Goal: Task Accomplishment & Management: Use online tool/utility

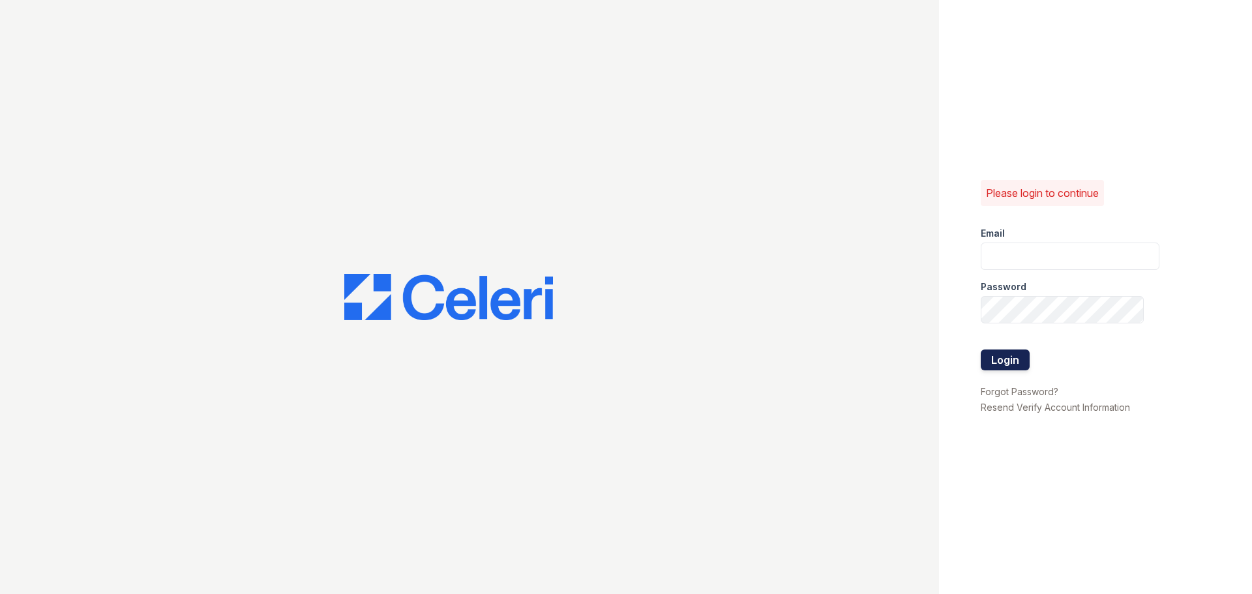
type input "renewbelcamp@trinity-pm.com"
click at [1001, 363] on button "Login" at bounding box center [1005, 360] width 49 height 21
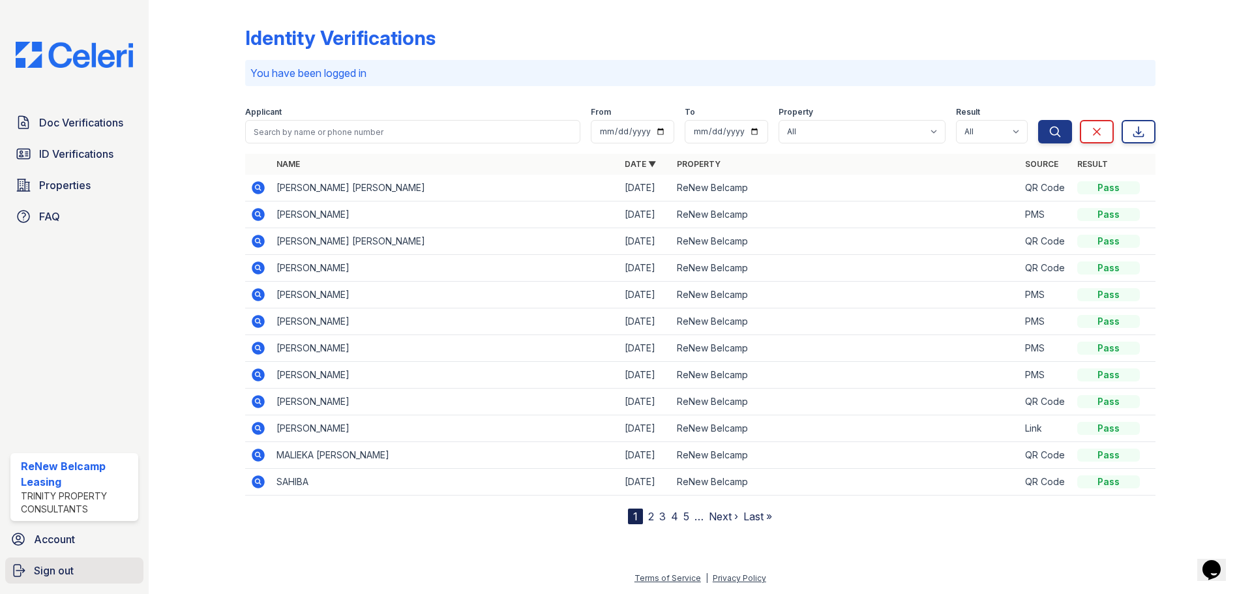
click at [53, 570] on span "Sign out" at bounding box center [54, 571] width 40 height 16
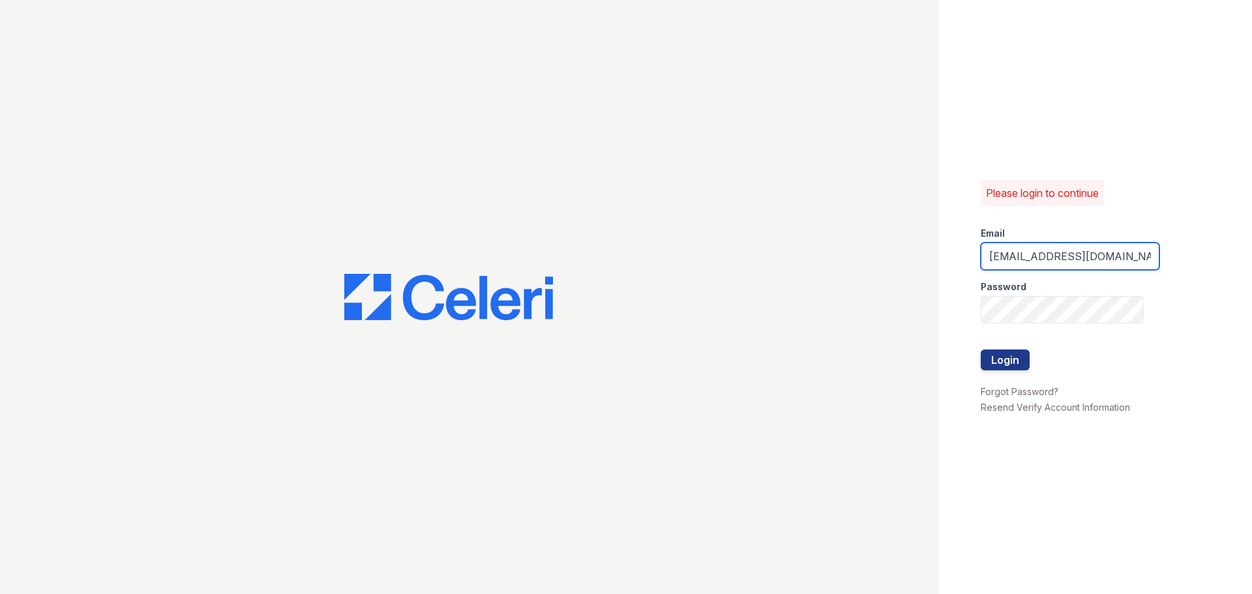
click at [1056, 260] on input "renewbelcamp@trinity-pm.com" at bounding box center [1070, 256] width 179 height 27
type input "renewharford@trinity-pm.com"
click at [1014, 359] on button "Login" at bounding box center [1005, 360] width 49 height 21
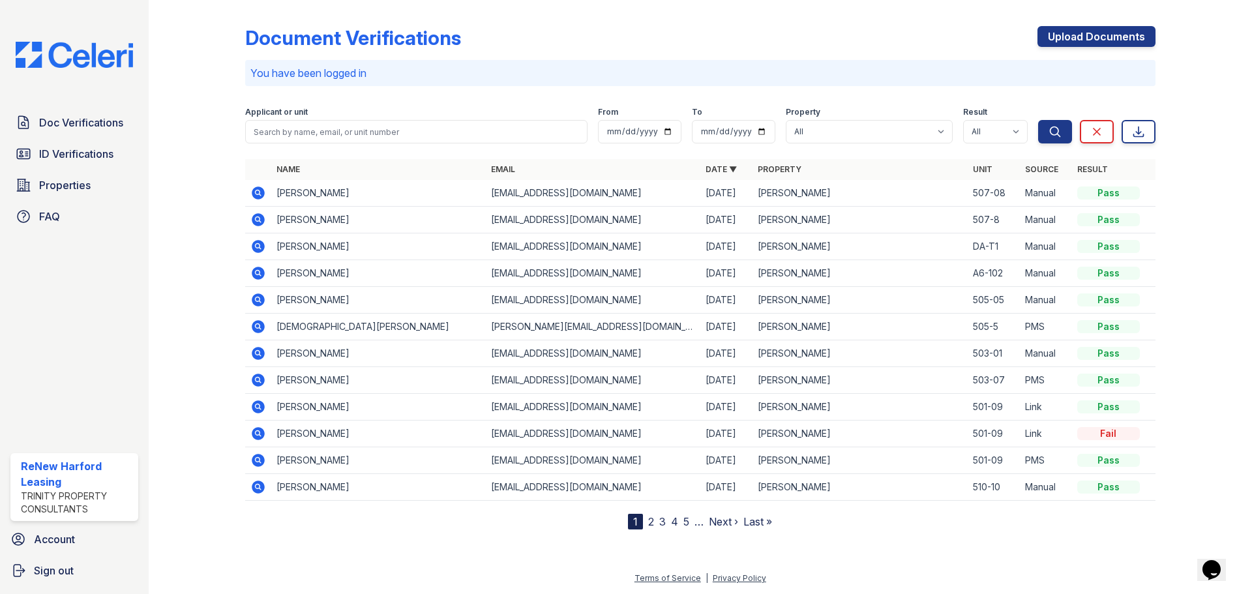
click at [651, 521] on link "2" at bounding box center [651, 521] width 6 height 13
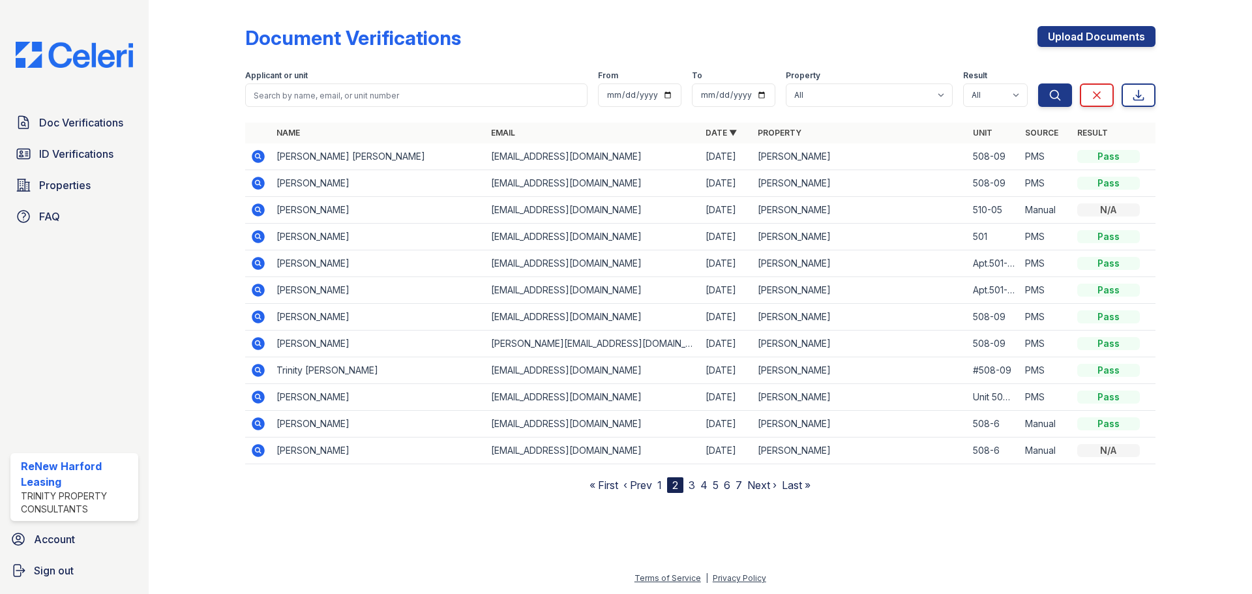
click at [694, 485] on link "3" at bounding box center [692, 485] width 7 height 13
click at [664, 484] on nav "« First ‹ Prev 1 2 3 4 5 6 7 Next › Last »" at bounding box center [700, 485] width 221 height 16
click at [659, 485] on link "1" at bounding box center [659, 485] width 5 height 13
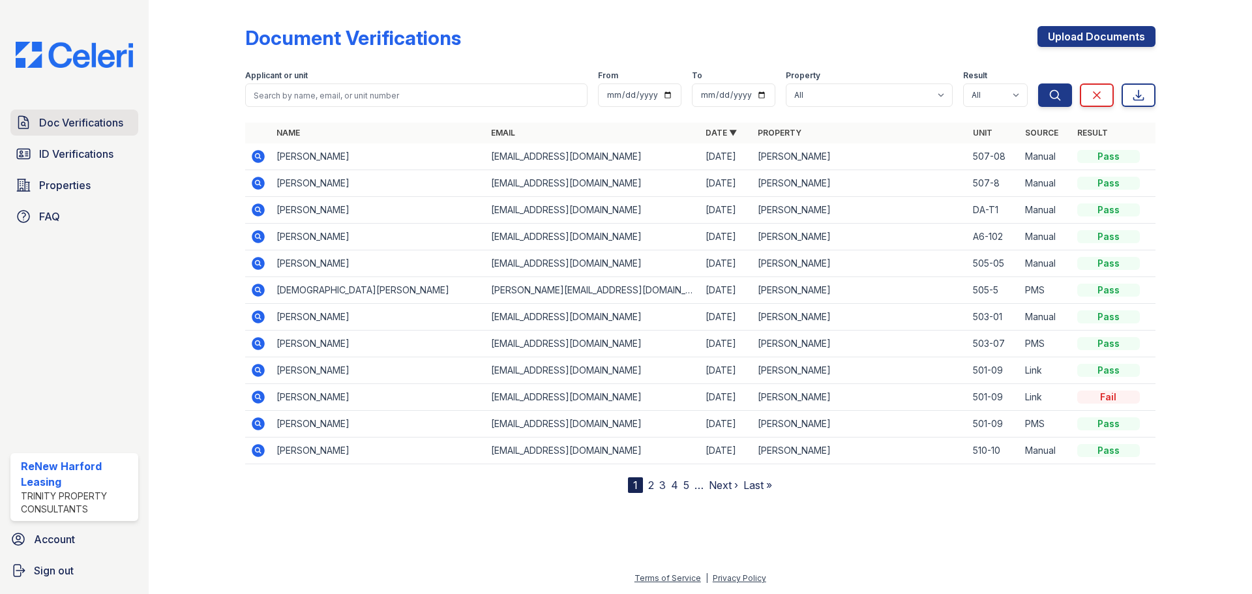
click at [52, 119] on span "Doc Verifications" at bounding box center [81, 123] width 84 height 16
click at [78, 124] on span "Doc Verifications" at bounding box center [81, 123] width 84 height 16
click at [68, 123] on span "Doc Verifications" at bounding box center [81, 123] width 84 height 16
click at [76, 120] on span "Doc Verifications" at bounding box center [81, 123] width 84 height 16
click at [64, 132] on link "Doc Verifications" at bounding box center [74, 123] width 128 height 26
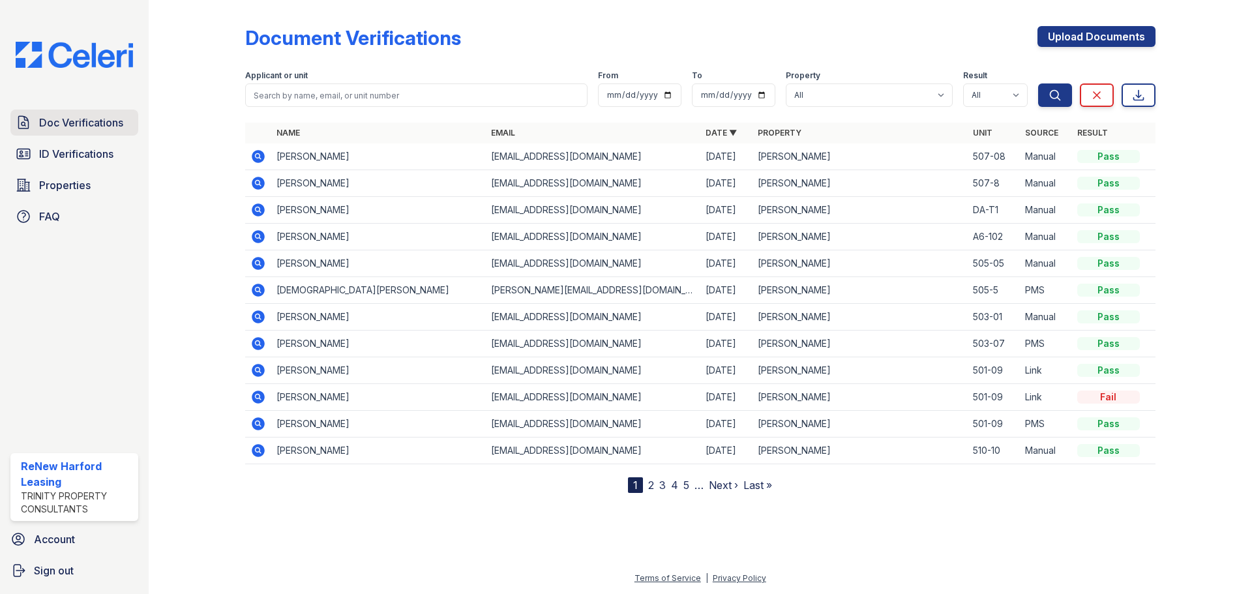
click at [100, 128] on span "Doc Verifications" at bounding box center [81, 123] width 84 height 16
click at [67, 119] on span "Doc Verifications" at bounding box center [81, 123] width 84 height 16
click at [650, 490] on link "2" at bounding box center [651, 485] width 6 height 13
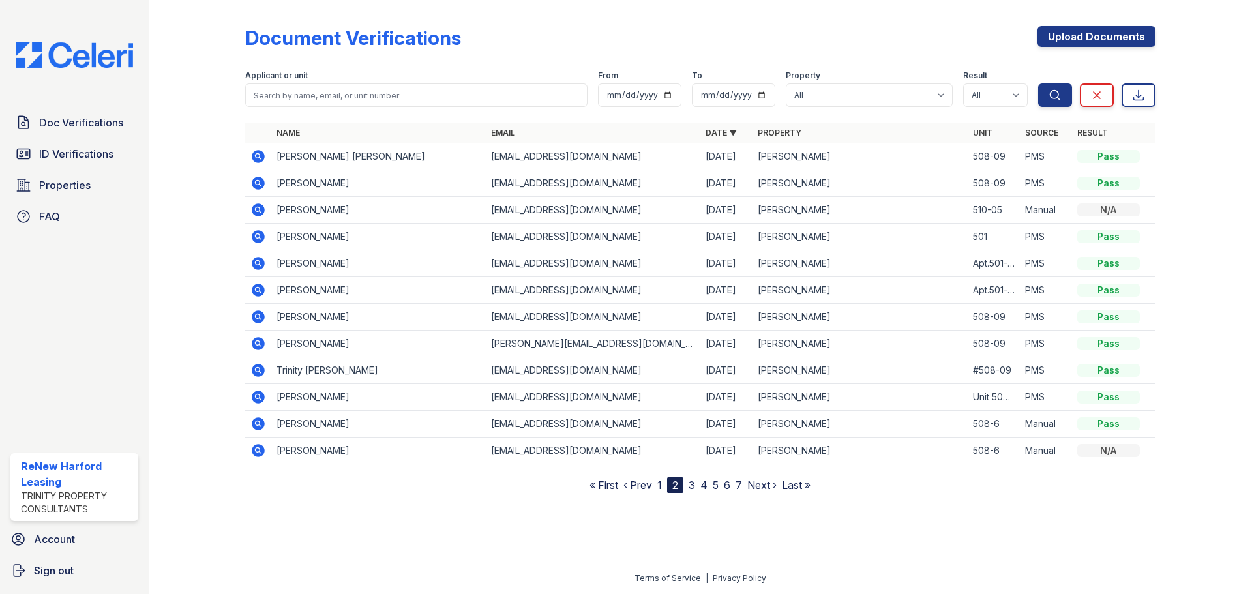
click at [382, 82] on div "Applicant or unit" at bounding box center [416, 76] width 342 height 13
click at [382, 83] on div "Applicant or unit" at bounding box center [416, 76] width 342 height 13
click at [373, 99] on input "search" at bounding box center [416, 94] width 342 height 23
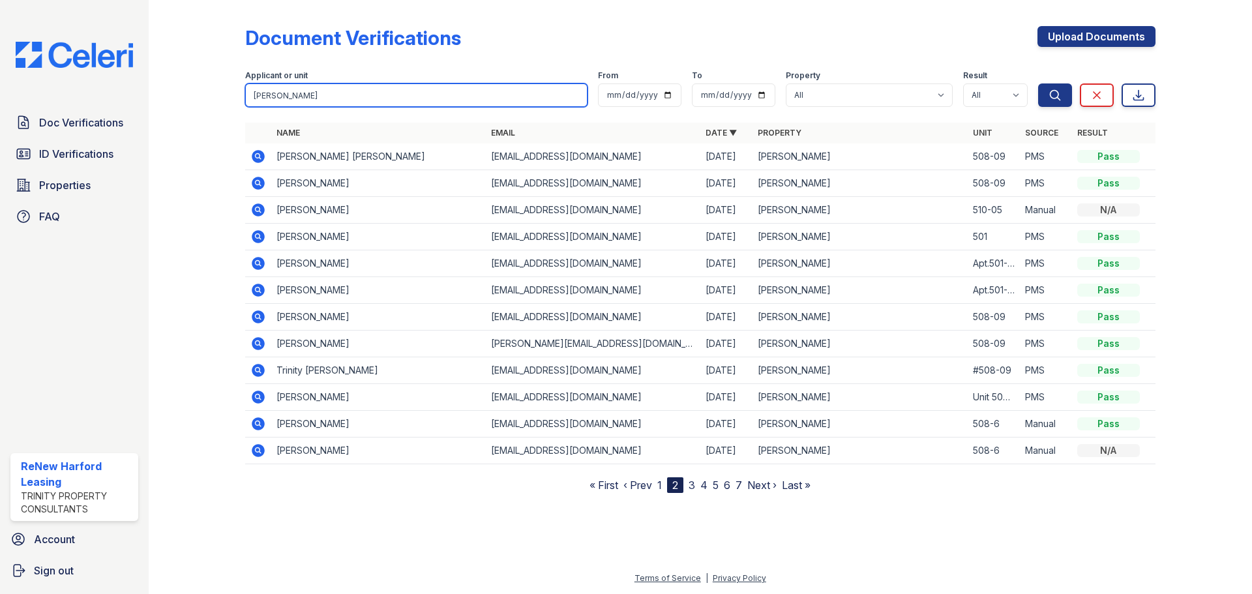
type input "[PERSON_NAME]"
click at [1038, 83] on button "Search" at bounding box center [1055, 94] width 34 height 23
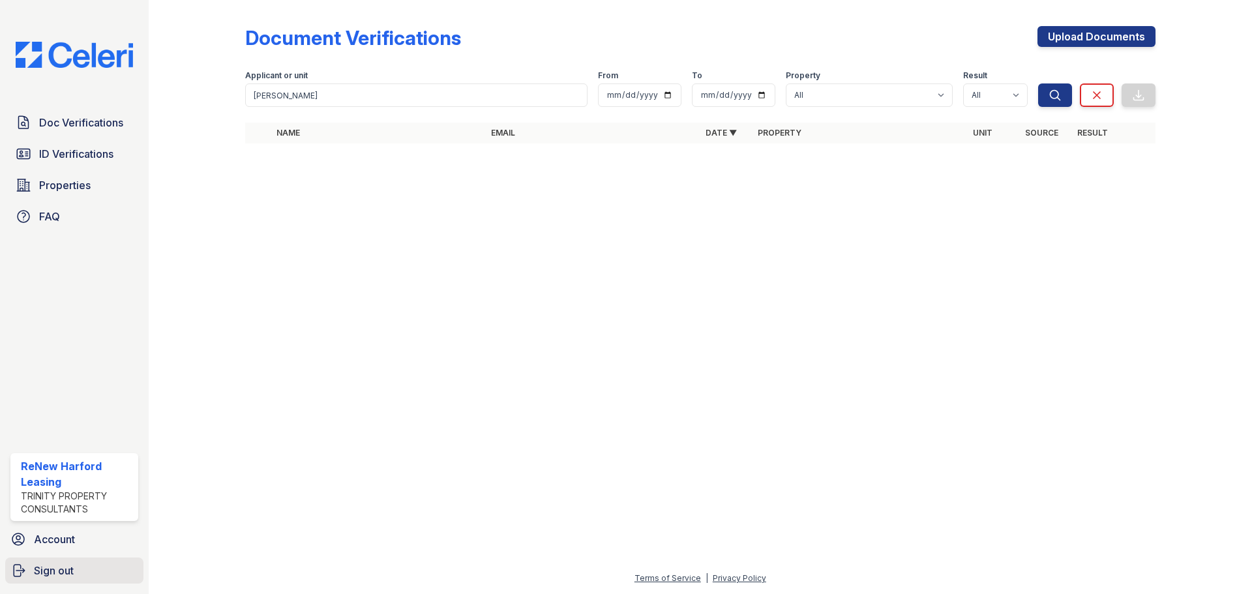
drag, startPoint x: 249, startPoint y: 312, endPoint x: 50, endPoint y: 582, distance: 334.9
click at [50, 582] on link "Sign out" at bounding box center [74, 571] width 138 height 26
click at [49, 579] on link "Sign out" at bounding box center [74, 571] width 138 height 26
click at [80, 569] on link "Sign out" at bounding box center [74, 571] width 138 height 26
click at [93, 573] on link "Sign out" at bounding box center [74, 571] width 138 height 26
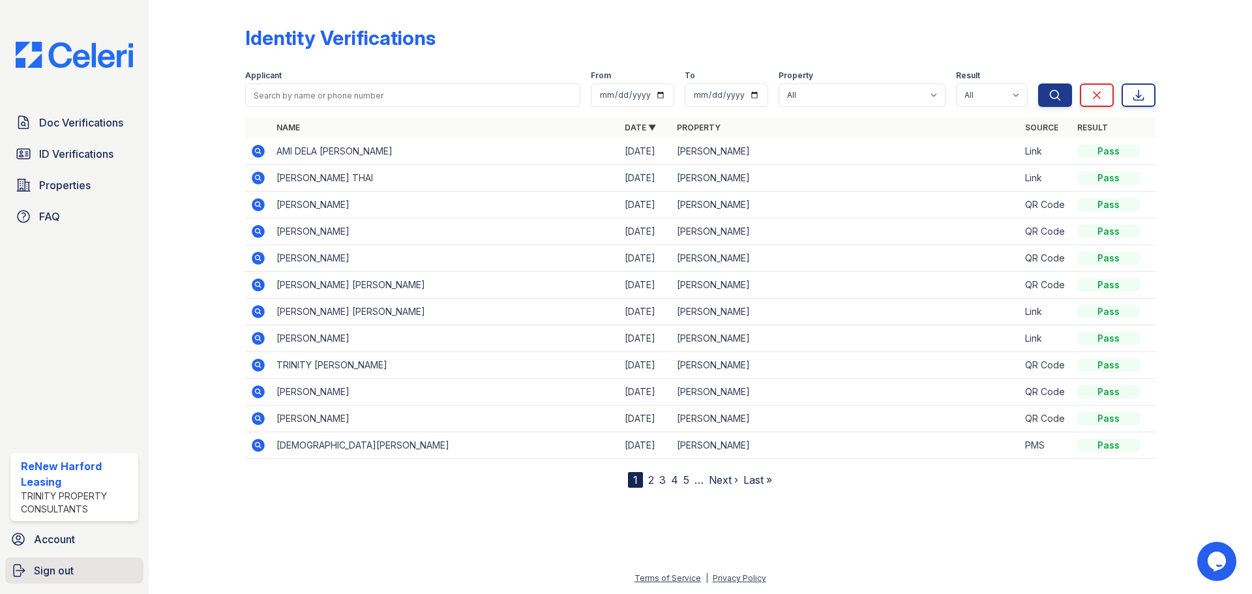
click at [53, 569] on span "Sign out" at bounding box center [54, 571] width 40 height 16
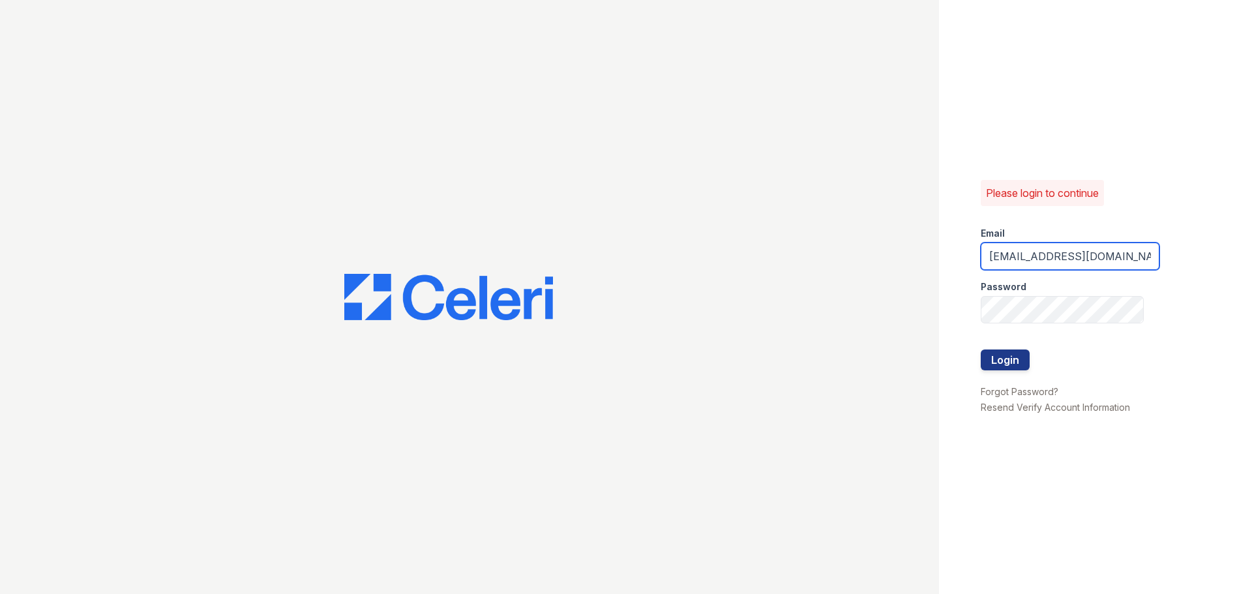
drag, startPoint x: 1057, startPoint y: 257, endPoint x: 1070, endPoint y: 264, distance: 15.2
click at [1057, 257] on input "renewharford@trinity-pm.com" at bounding box center [1070, 256] width 179 height 27
type input "renewbelcamp@trinity-pm.com"
click at [1022, 363] on button "Login" at bounding box center [1005, 360] width 49 height 21
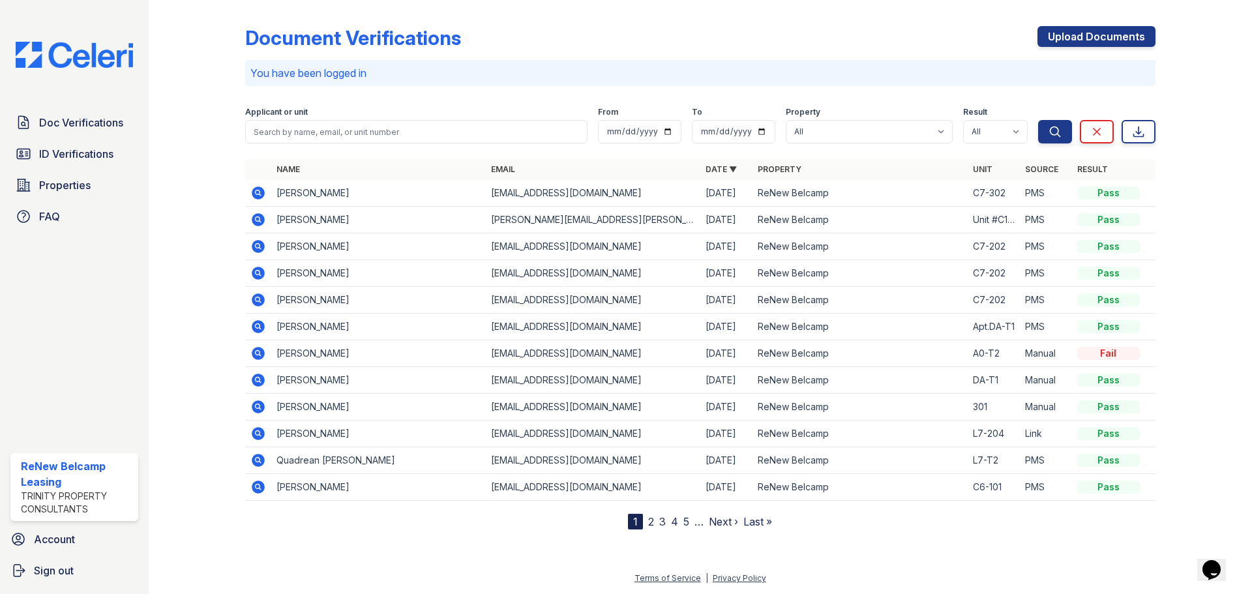
drag, startPoint x: 910, startPoint y: 106, endPoint x: 912, endPoint y: 94, distance: 11.9
drag, startPoint x: 912, startPoint y: 94, endPoint x: 875, endPoint y: 74, distance: 42.0
drag, startPoint x: 875, startPoint y: 74, endPoint x: 813, endPoint y: 156, distance: 102.0
drag, startPoint x: 813, startPoint y: 156, endPoint x: 256, endPoint y: 354, distance: 591.9
click at [256, 354] on icon at bounding box center [258, 354] width 16 height 16
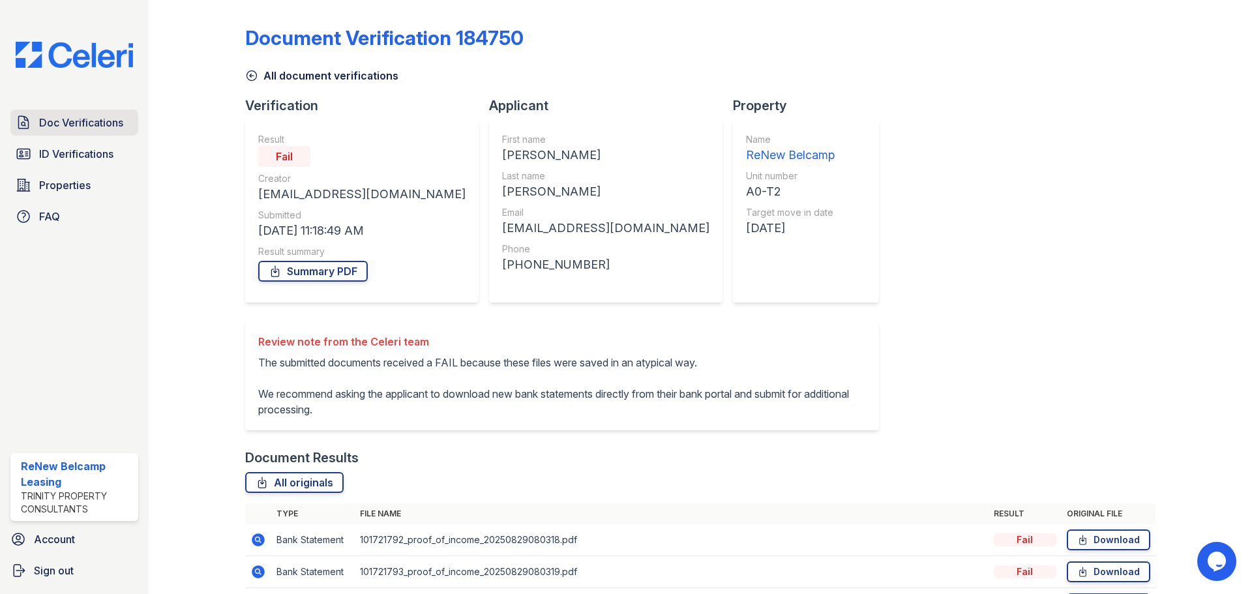
click at [97, 131] on link "Doc Verifications" at bounding box center [74, 123] width 128 height 26
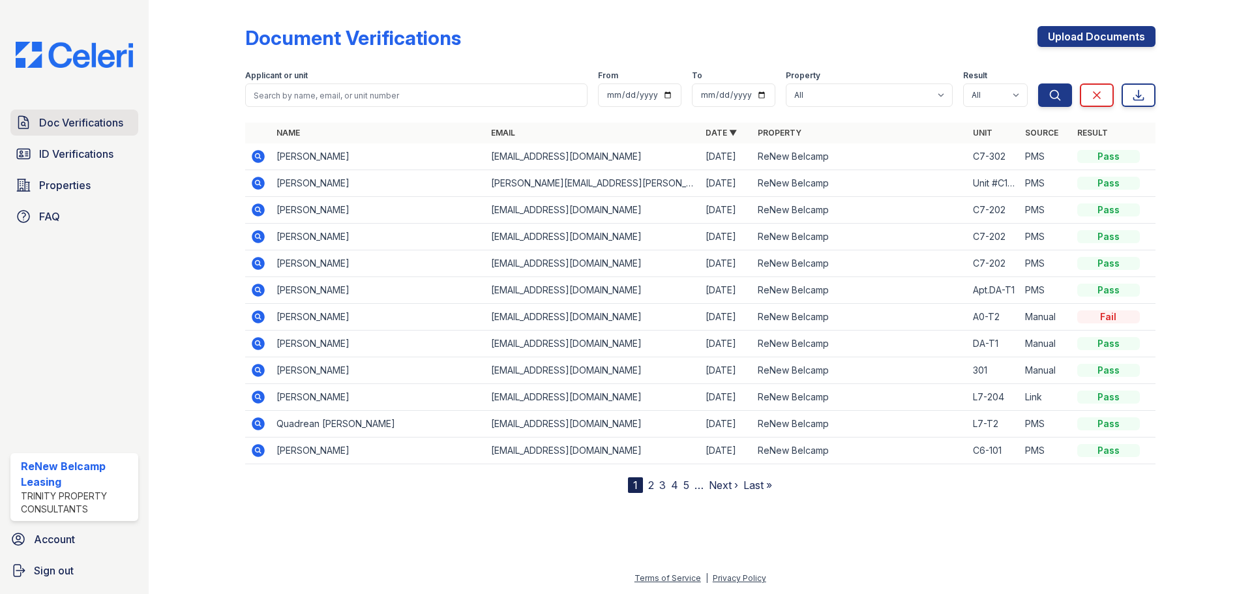
click at [83, 123] on span "Doc Verifications" at bounding box center [81, 123] width 84 height 16
click at [70, 194] on link "Properties" at bounding box center [74, 185] width 128 height 26
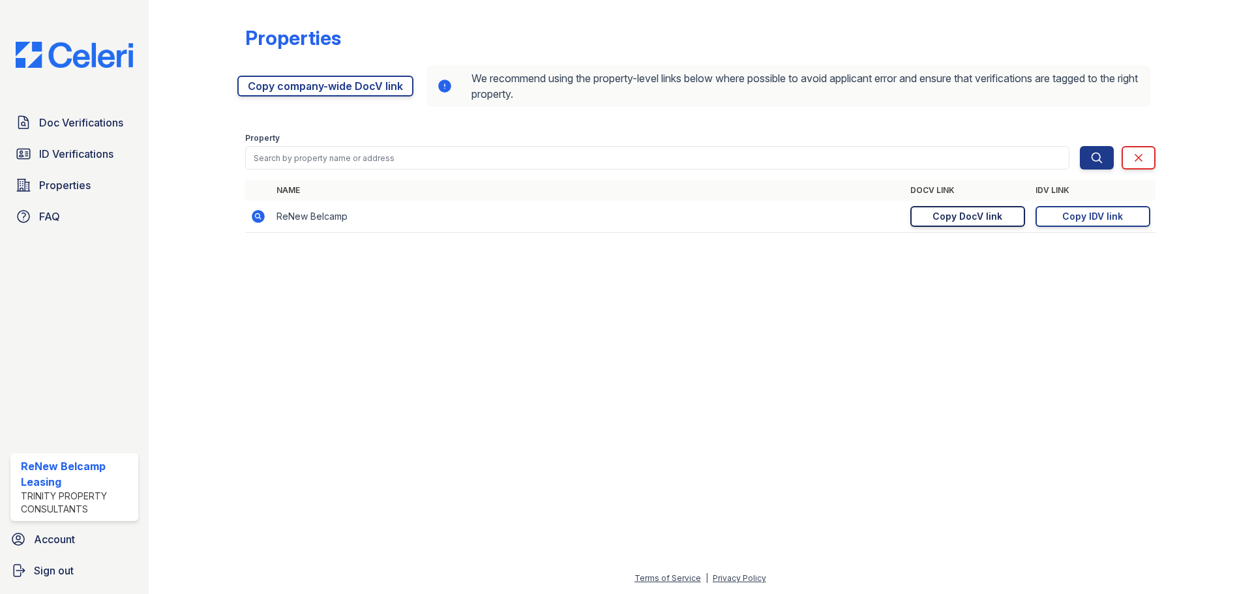
click at [988, 219] on div "Copy DocV link" at bounding box center [968, 216] width 70 height 13
click at [82, 116] on span "Doc Verifications" at bounding box center [81, 123] width 84 height 16
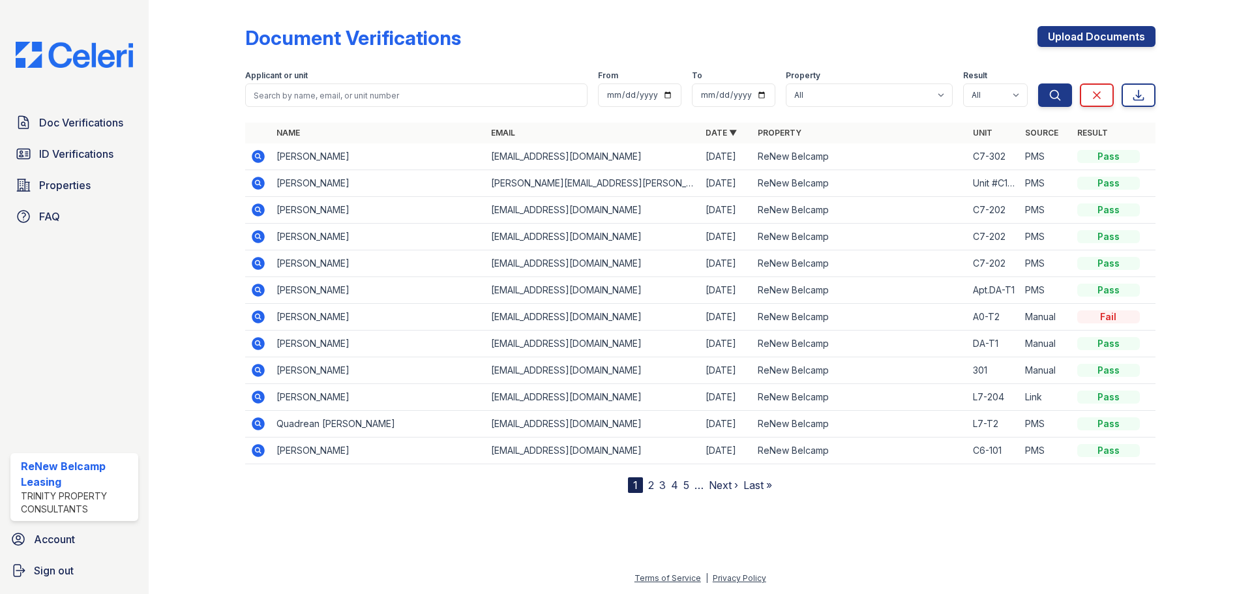
click at [257, 319] on icon at bounding box center [258, 316] width 13 height 13
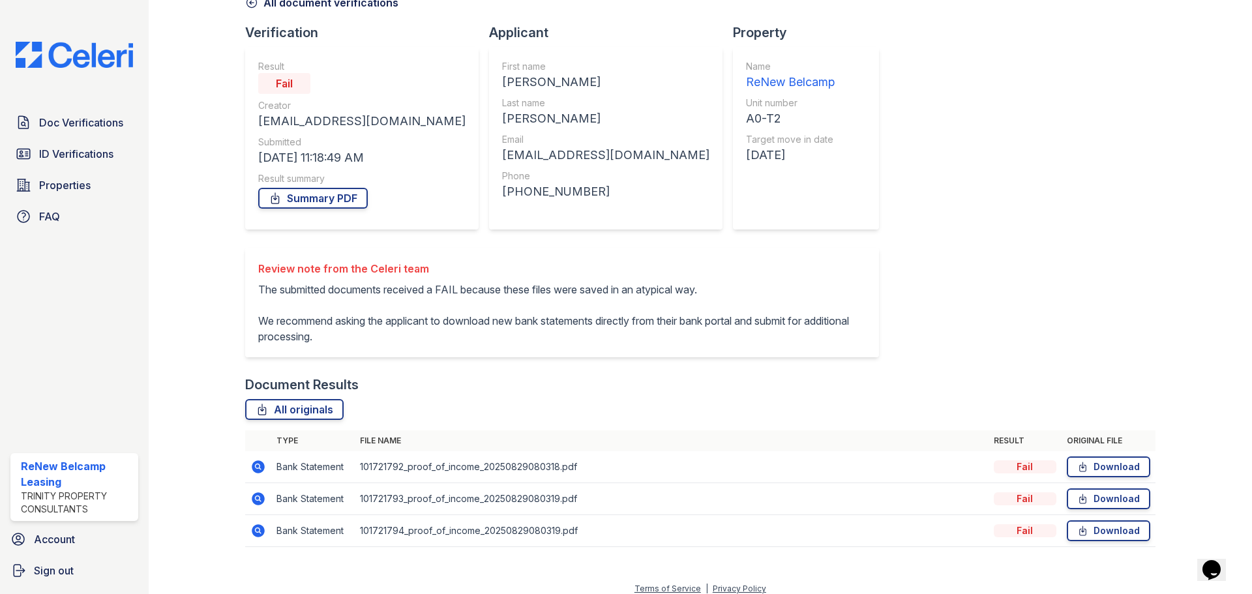
scroll to position [83, 0]
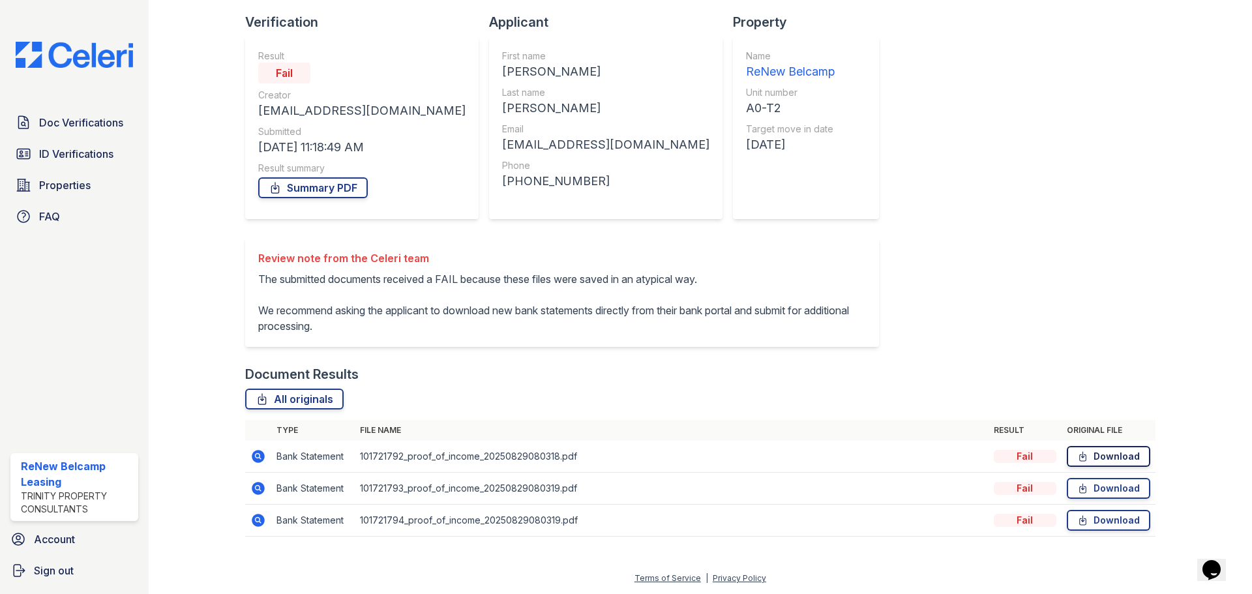
click at [1096, 463] on link "Download" at bounding box center [1108, 456] width 83 height 21
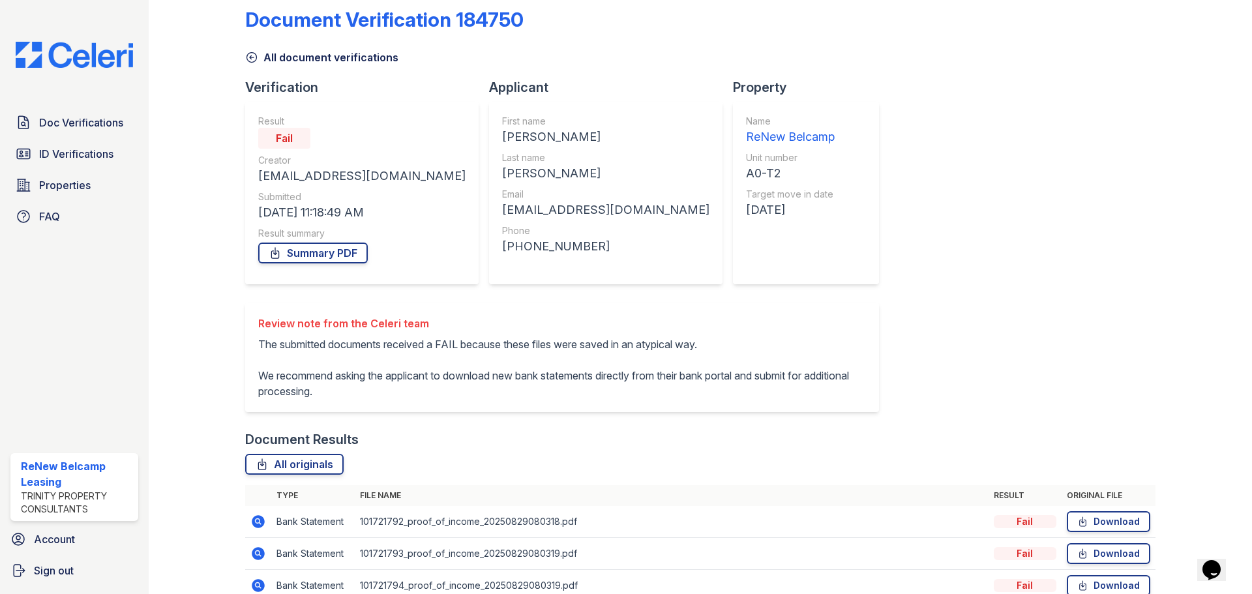
scroll to position [0, 0]
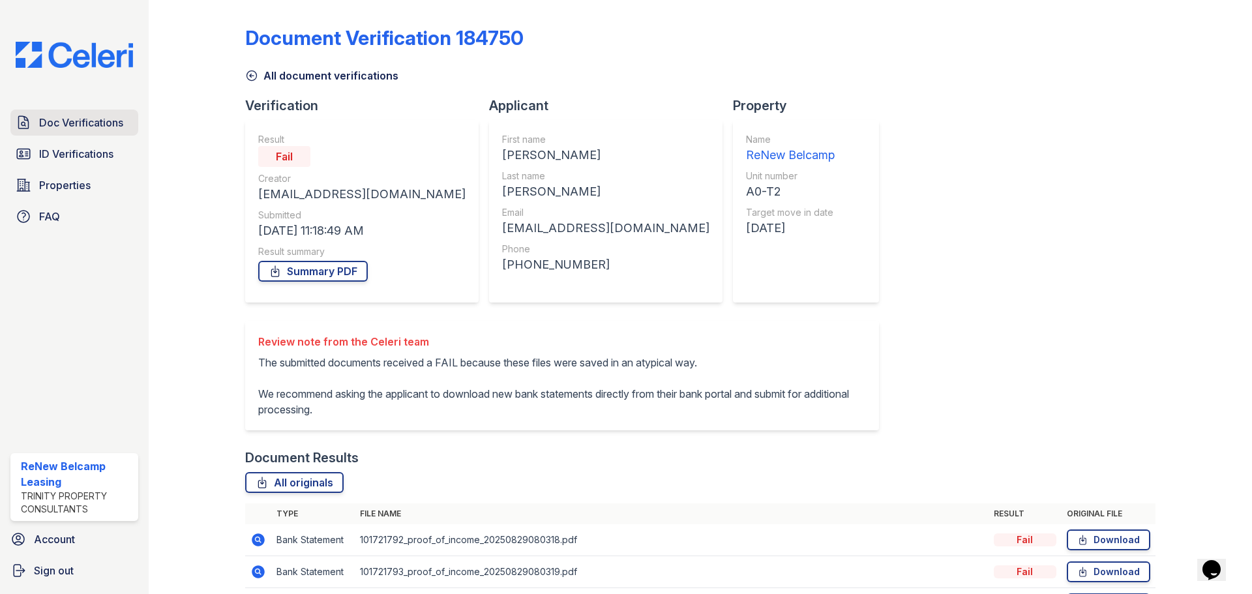
click at [124, 127] on link "Doc Verifications" at bounding box center [74, 123] width 128 height 26
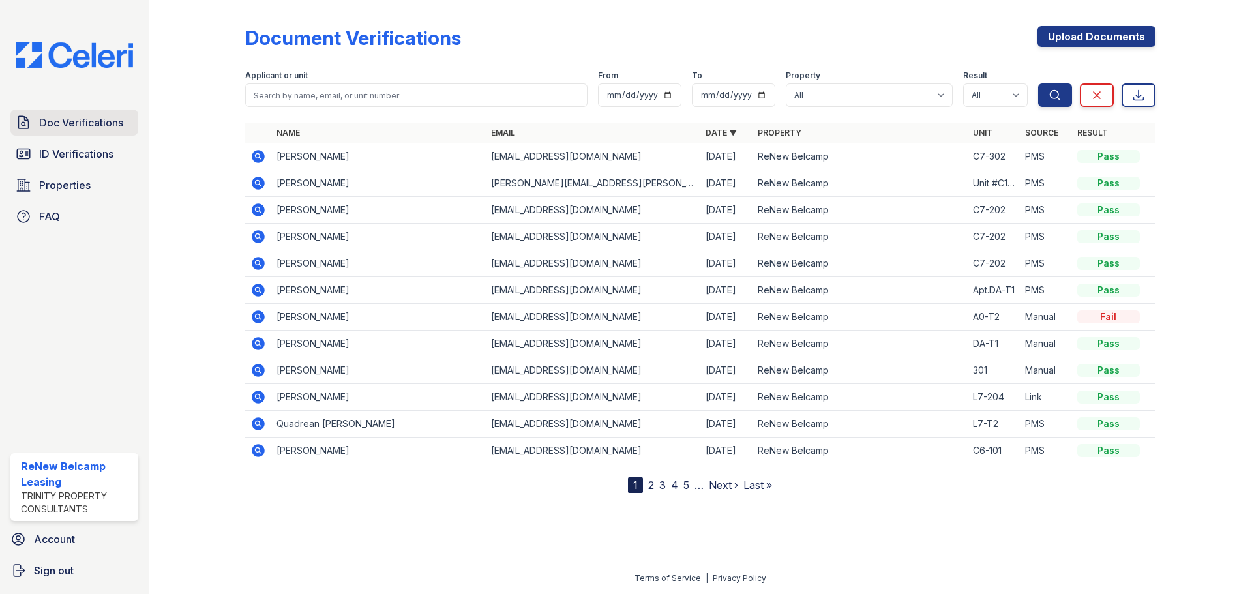
click at [72, 123] on span "Doc Verifications" at bounding box center [81, 123] width 84 height 16
click at [89, 122] on span "Doc Verifications" at bounding box center [81, 123] width 84 height 16
click at [108, 112] on link "Doc Verifications" at bounding box center [74, 123] width 128 height 26
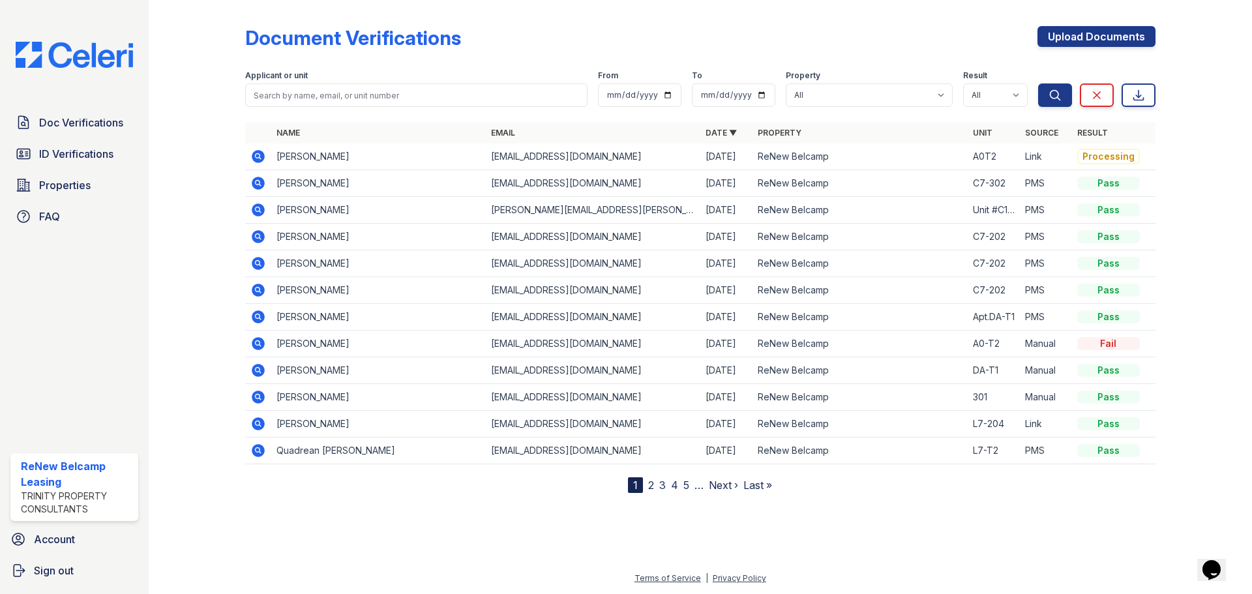
click at [261, 156] on icon at bounding box center [258, 156] width 13 height 13
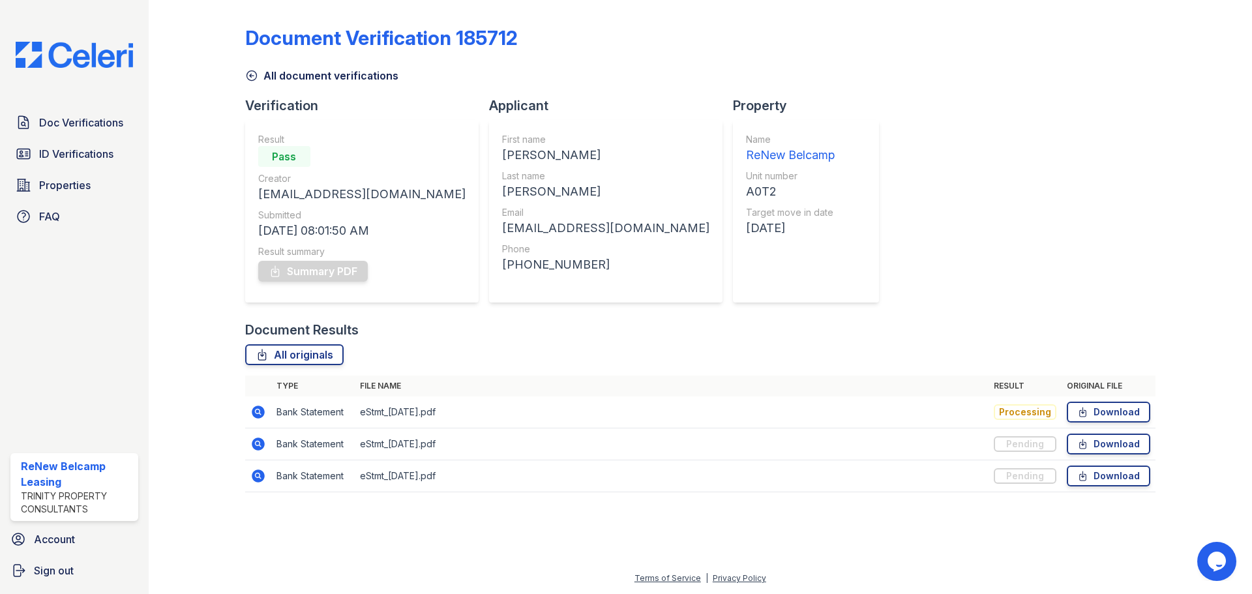
click at [849, 189] on div "Document Verification 185712 All document verifications Verification Result Pas…" at bounding box center [700, 255] width 911 height 500
click at [87, 126] on span "Doc Verifications" at bounding box center [81, 123] width 84 height 16
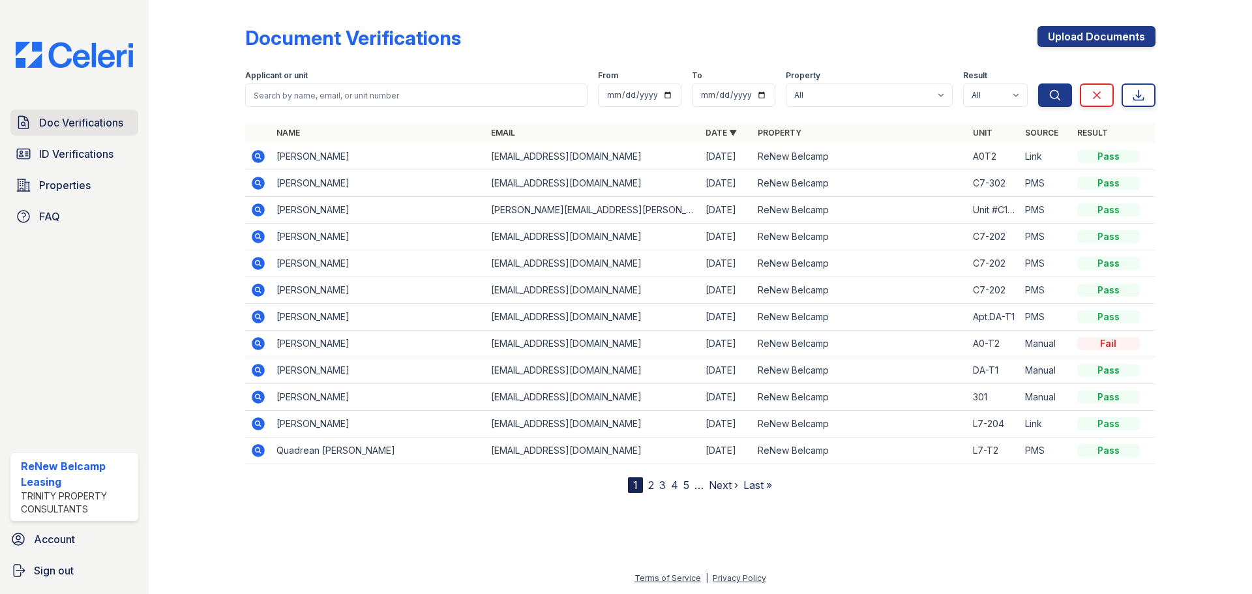
click at [89, 121] on span "Doc Verifications" at bounding box center [81, 123] width 84 height 16
click at [83, 154] on span "ID Verifications" at bounding box center [76, 154] width 74 height 16
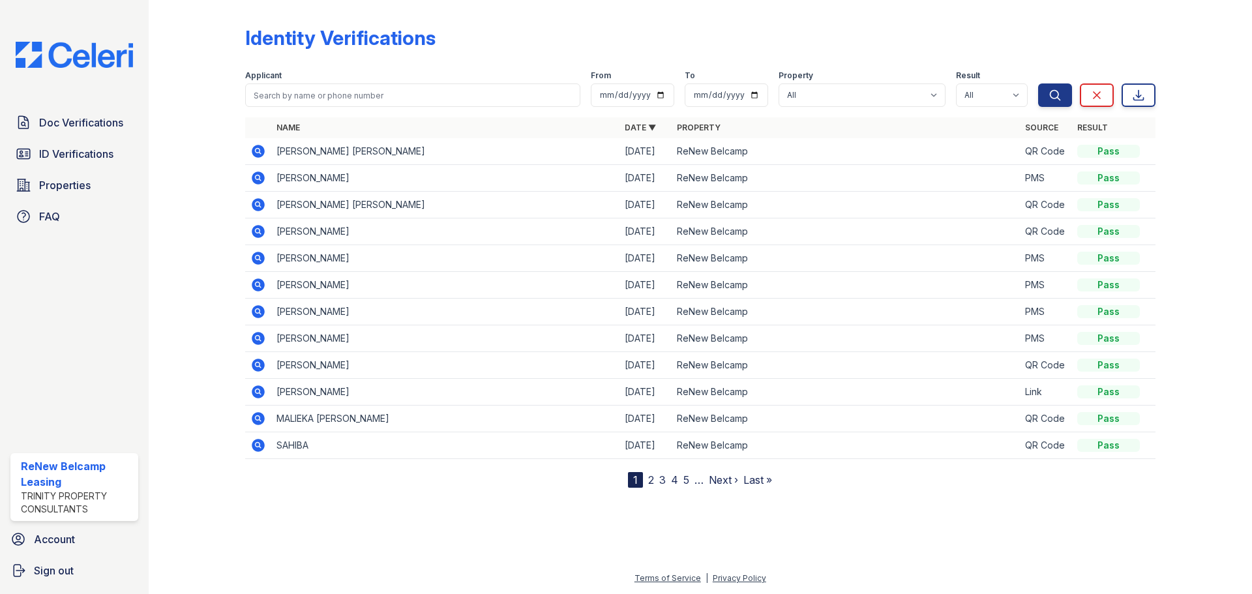
click at [650, 480] on link "2" at bounding box center [651, 480] width 6 height 13
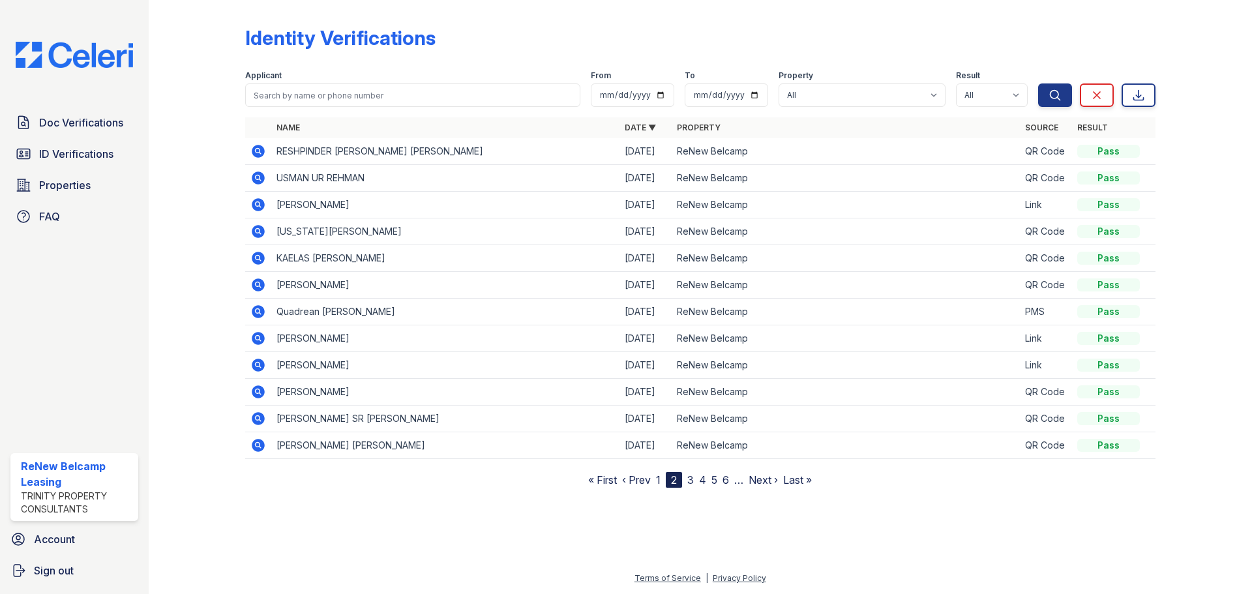
click at [693, 481] on link "3" at bounding box center [690, 480] width 7 height 13
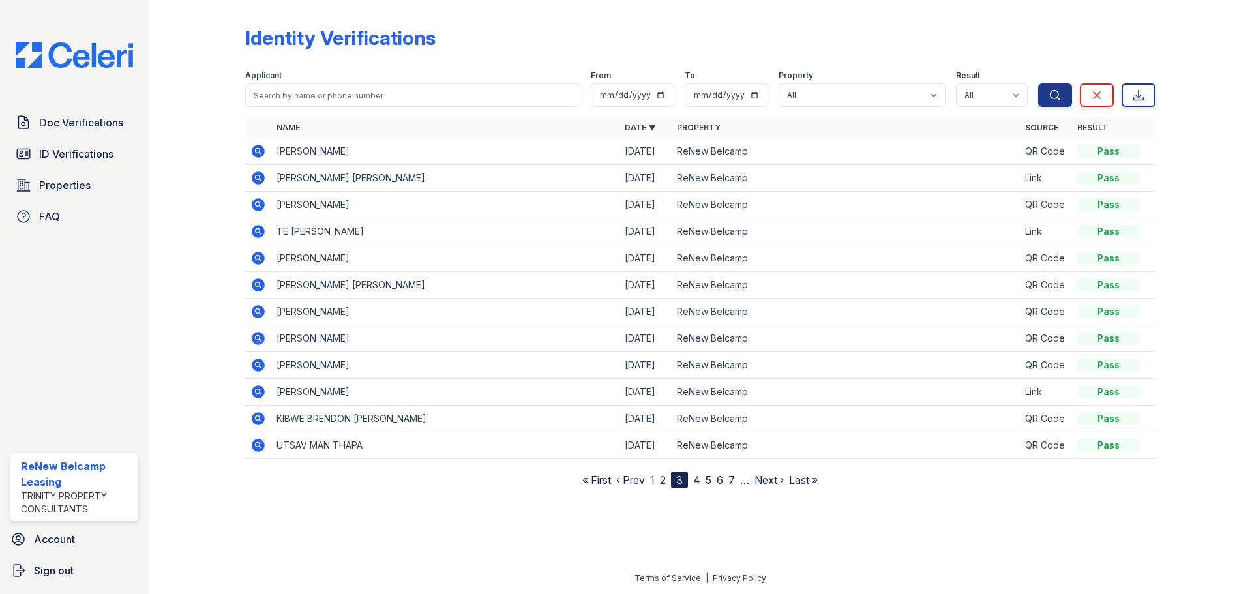
click at [652, 476] on link "1" at bounding box center [652, 480] width 5 height 13
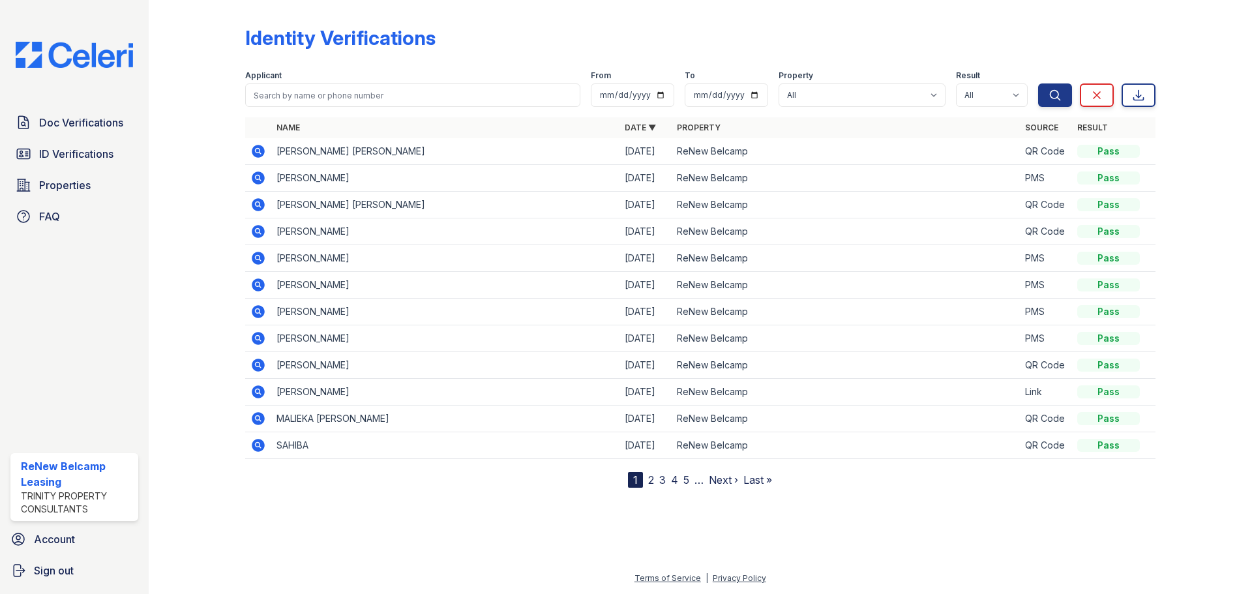
click at [652, 476] on link "2" at bounding box center [651, 480] width 6 height 13
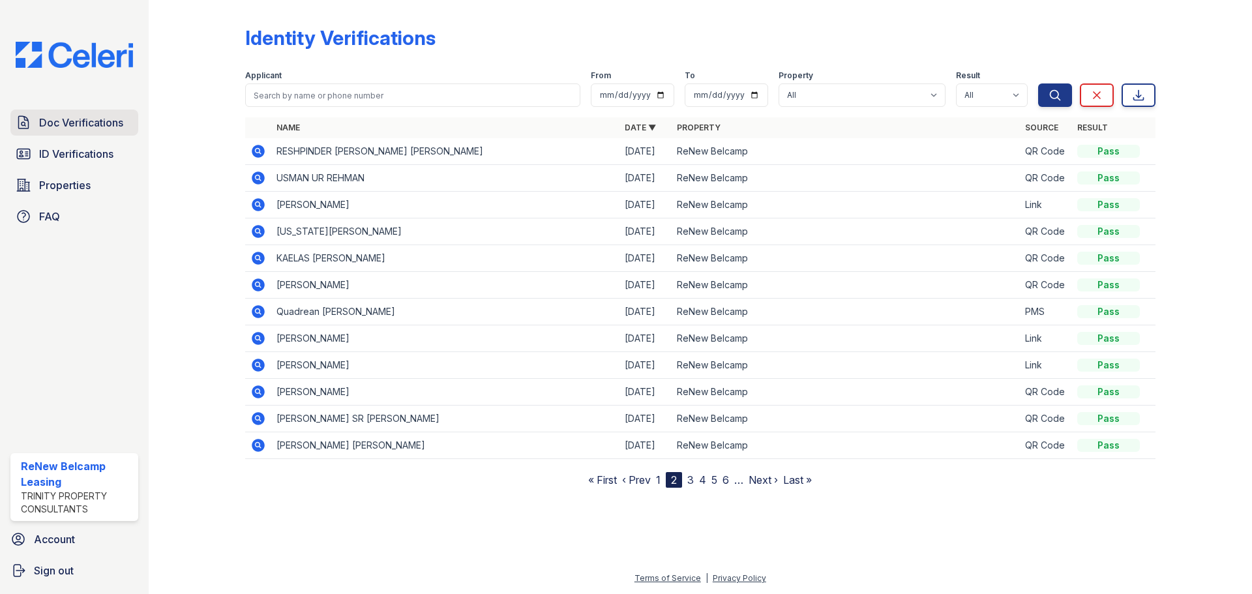
click at [115, 113] on link "Doc Verifications" at bounding box center [74, 123] width 128 height 26
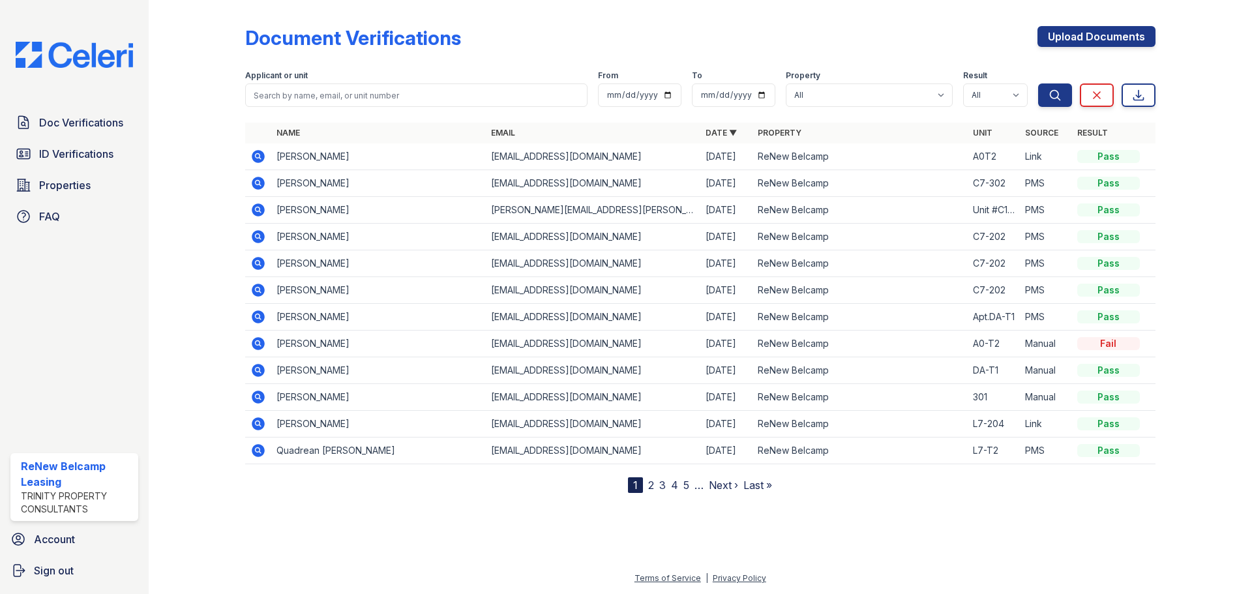
click at [262, 151] on icon at bounding box center [258, 157] width 16 height 16
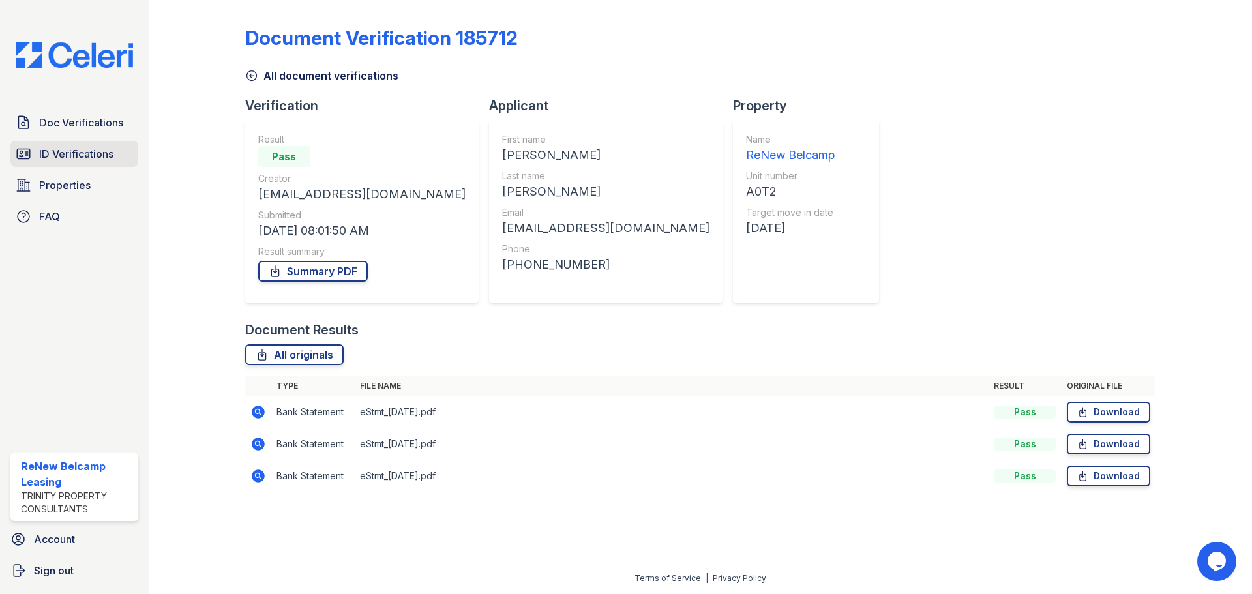
click at [83, 155] on span "ID Verifications" at bounding box center [76, 154] width 74 height 16
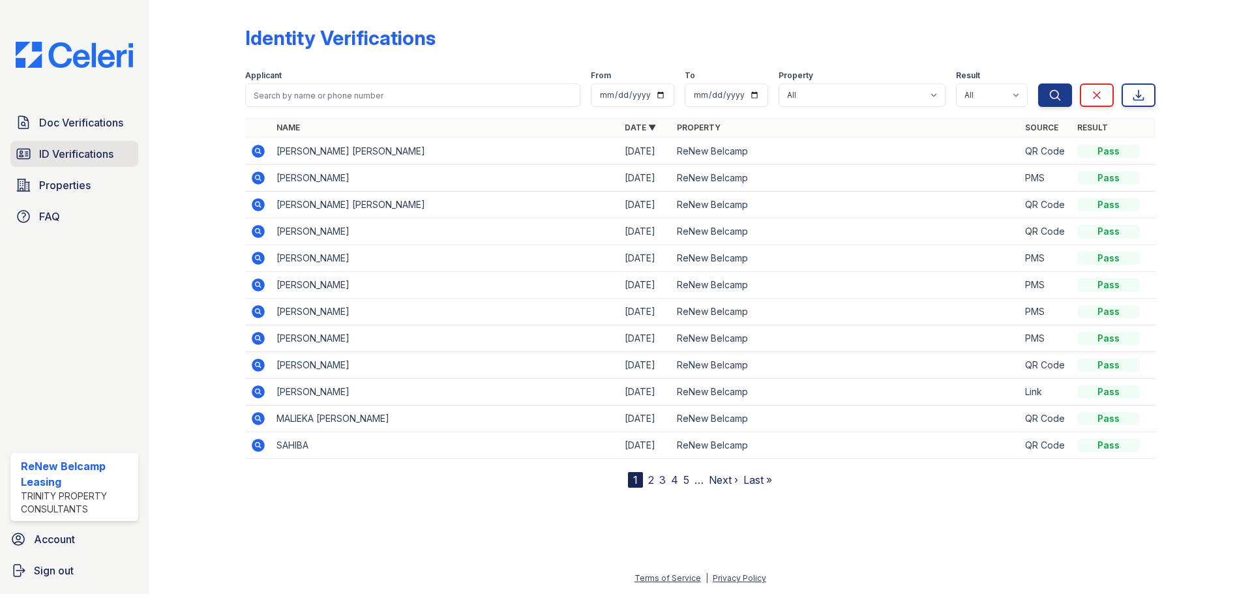
click at [97, 153] on span "ID Verifications" at bounding box center [76, 154] width 74 height 16
click at [102, 120] on span "Doc Verifications" at bounding box center [81, 123] width 84 height 16
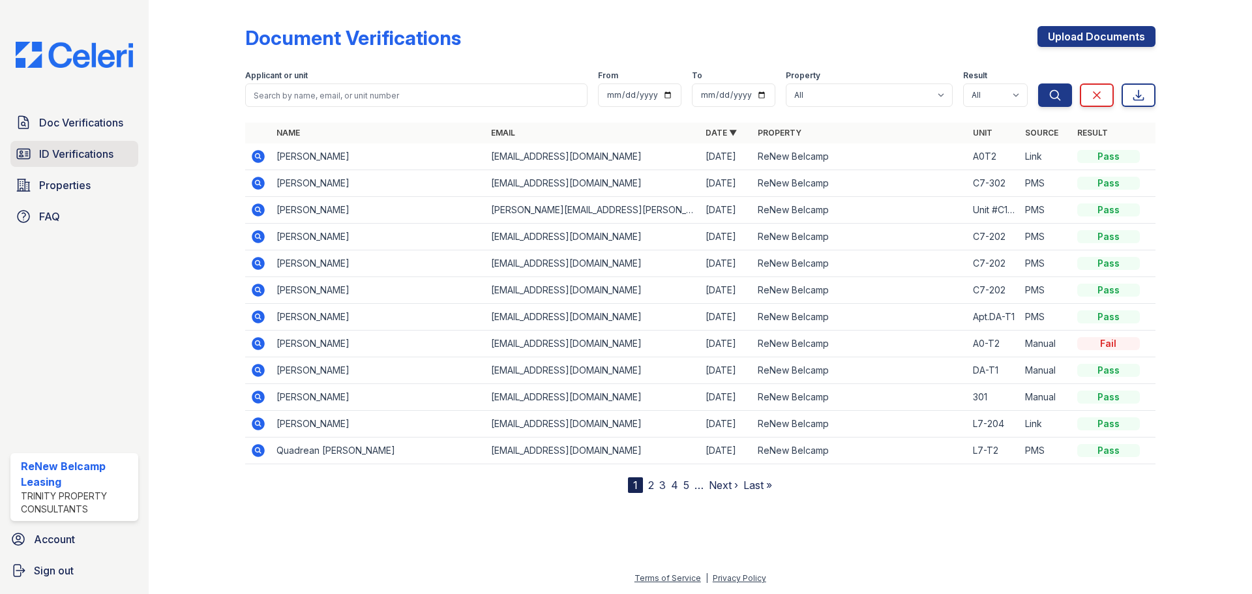
click at [87, 153] on span "ID Verifications" at bounding box center [76, 154] width 74 height 16
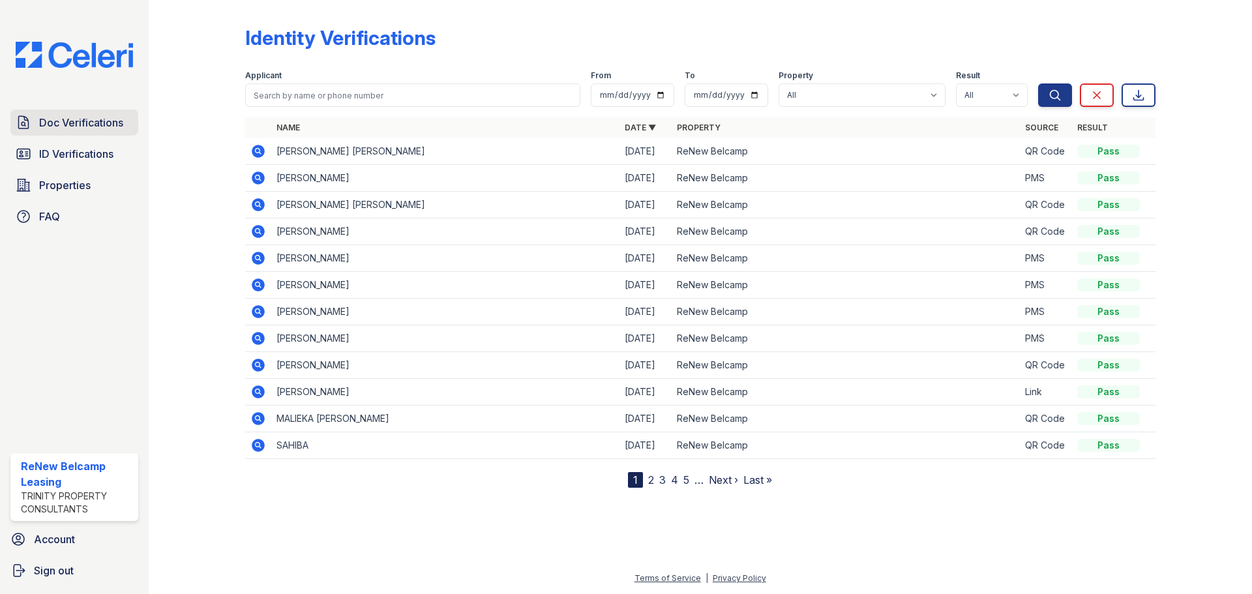
click at [113, 133] on link "Doc Verifications" at bounding box center [74, 123] width 128 height 26
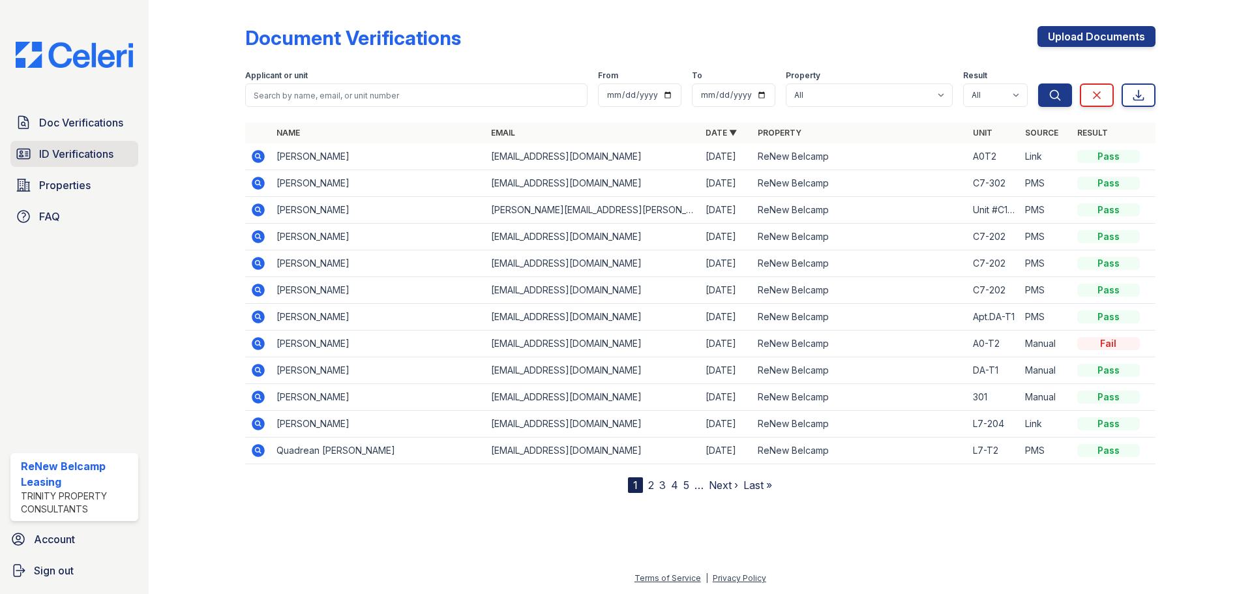
click at [110, 158] on span "ID Verifications" at bounding box center [76, 154] width 74 height 16
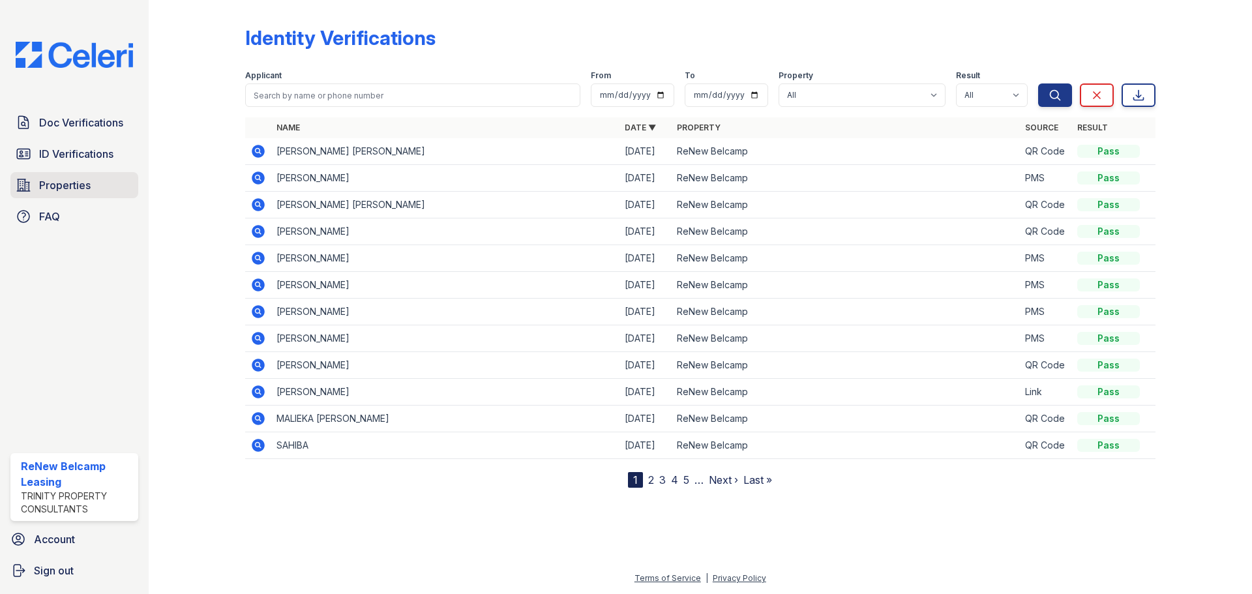
click at [93, 189] on link "Properties" at bounding box center [74, 185] width 128 height 26
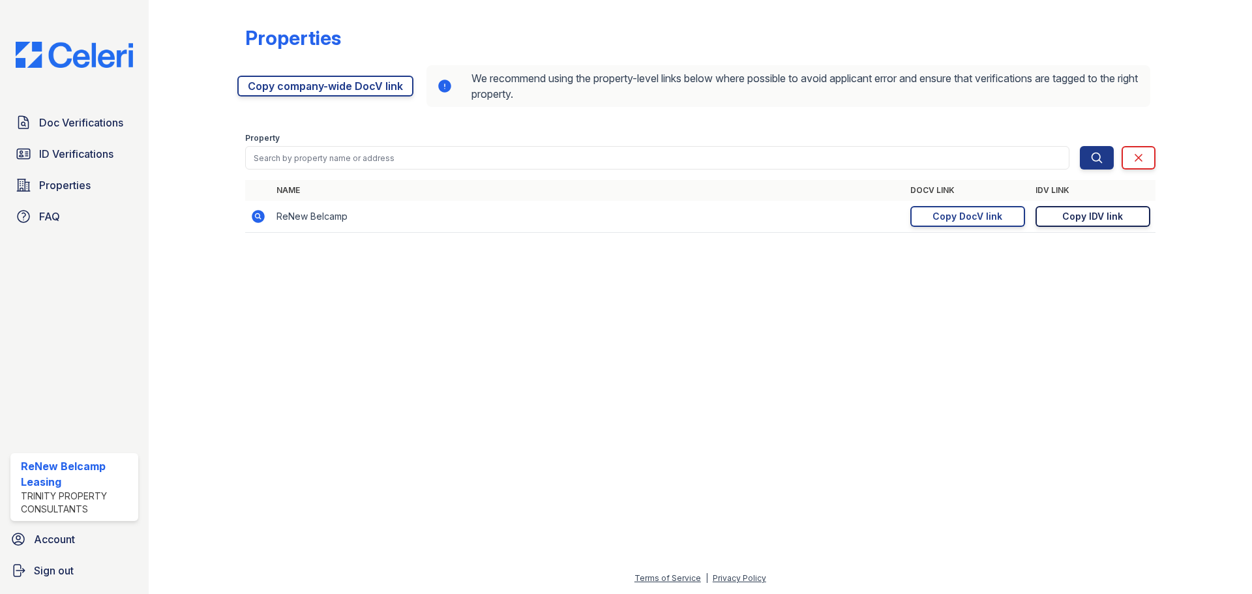
click at [1117, 215] on div "Copy IDV link" at bounding box center [1093, 216] width 61 height 13
click at [76, 119] on span "Doc Verifications" at bounding box center [81, 123] width 84 height 16
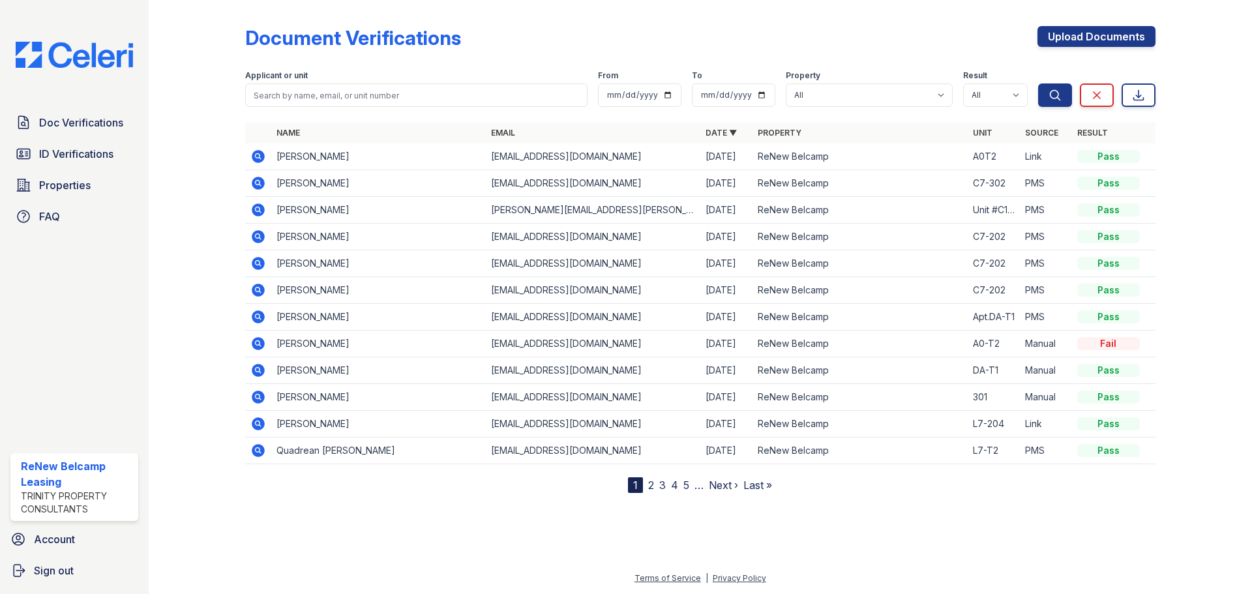
click at [258, 212] on icon at bounding box center [258, 210] width 13 height 13
